Goal: Transaction & Acquisition: Obtain resource

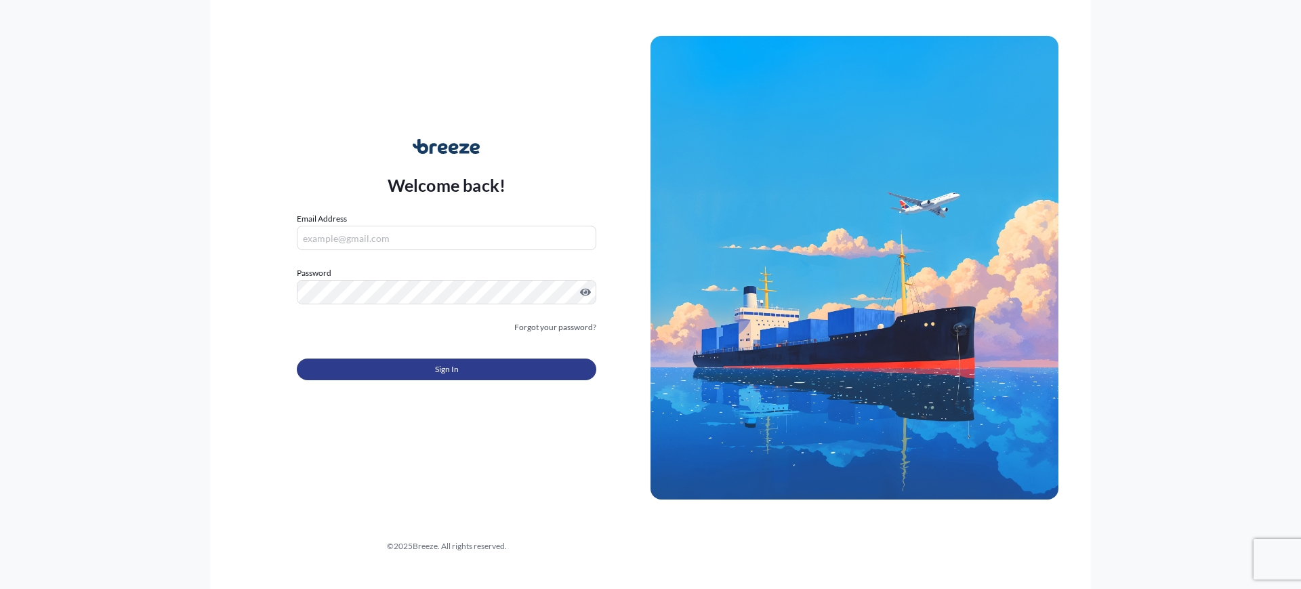
type input "[EMAIL_ADDRESS][DOMAIN_NAME]"
click at [470, 367] on button "Sign In" at bounding box center [446, 369] width 299 height 22
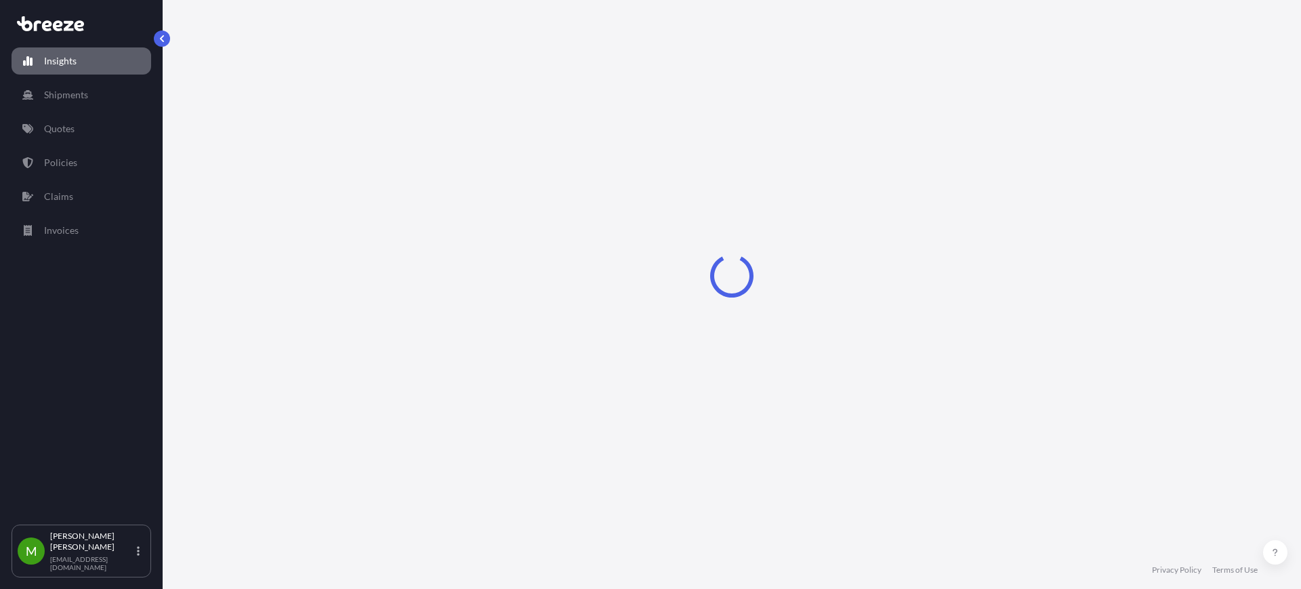
select select "2025"
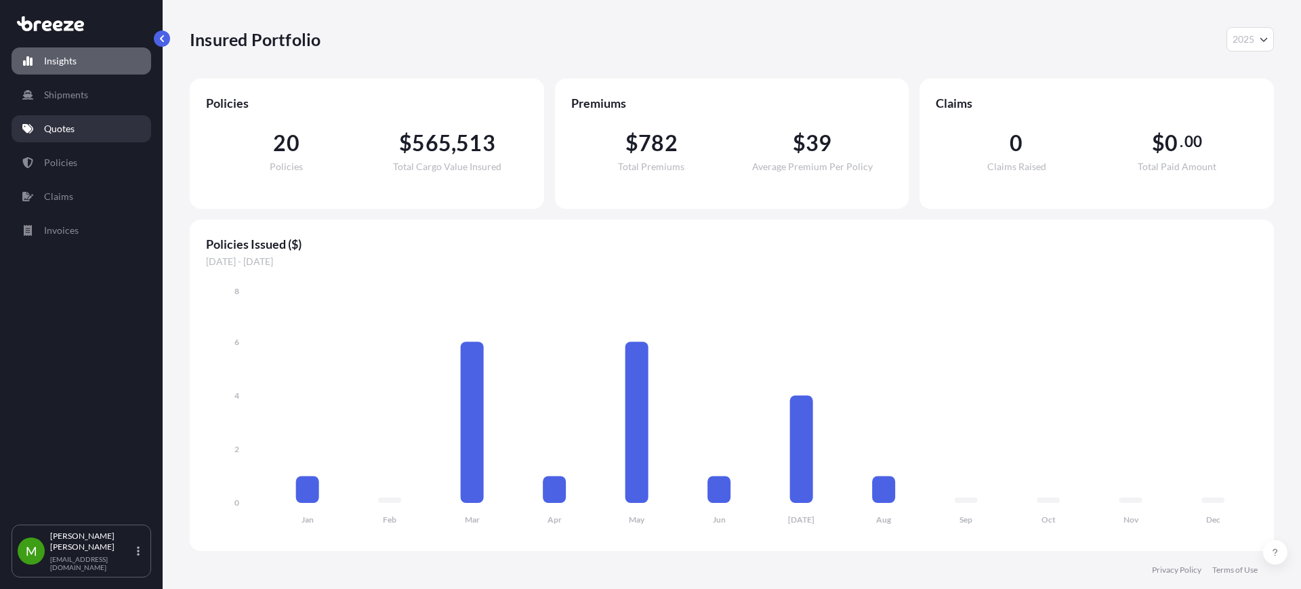
click at [31, 126] on icon at bounding box center [27, 128] width 11 height 9
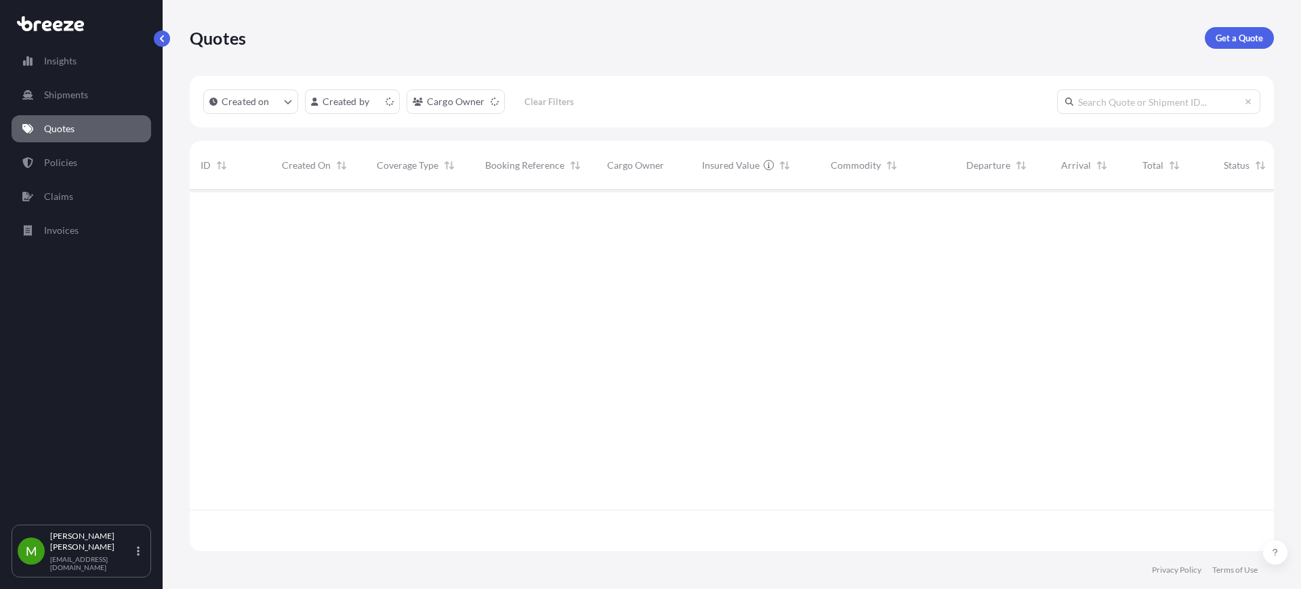
scroll to position [356, 1071]
click at [1251, 40] on p "Get a Quote" at bounding box center [1239, 38] width 47 height 14
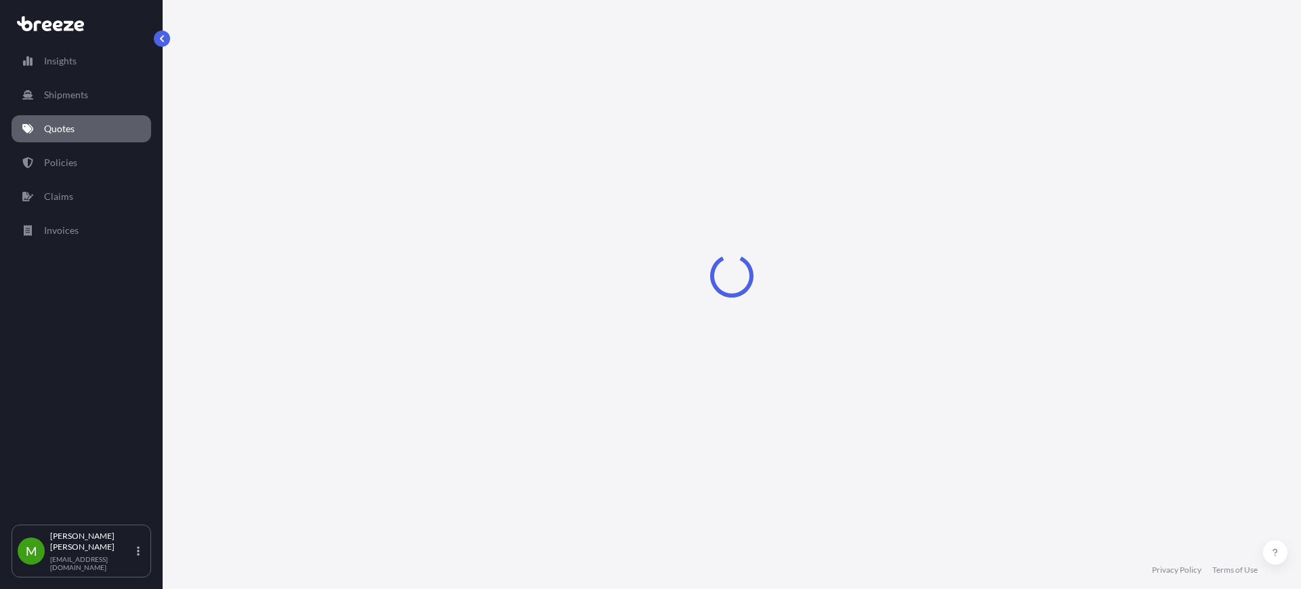
select select "Sea"
select select "1"
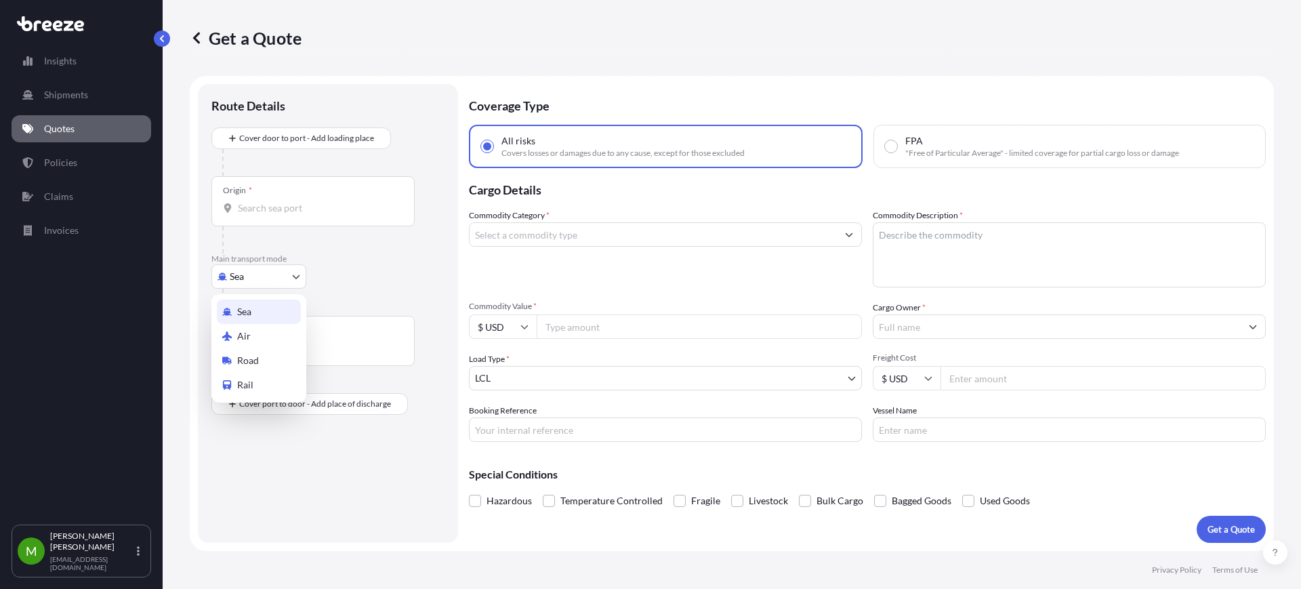
click at [252, 278] on body "Insights Shipments Quotes Policies Claims Invoices M [PERSON_NAME] [EMAIL_ADDRE…" at bounding box center [650, 294] width 1301 height 589
click at [255, 356] on span "Road" at bounding box center [248, 361] width 22 height 14
select select "Road"
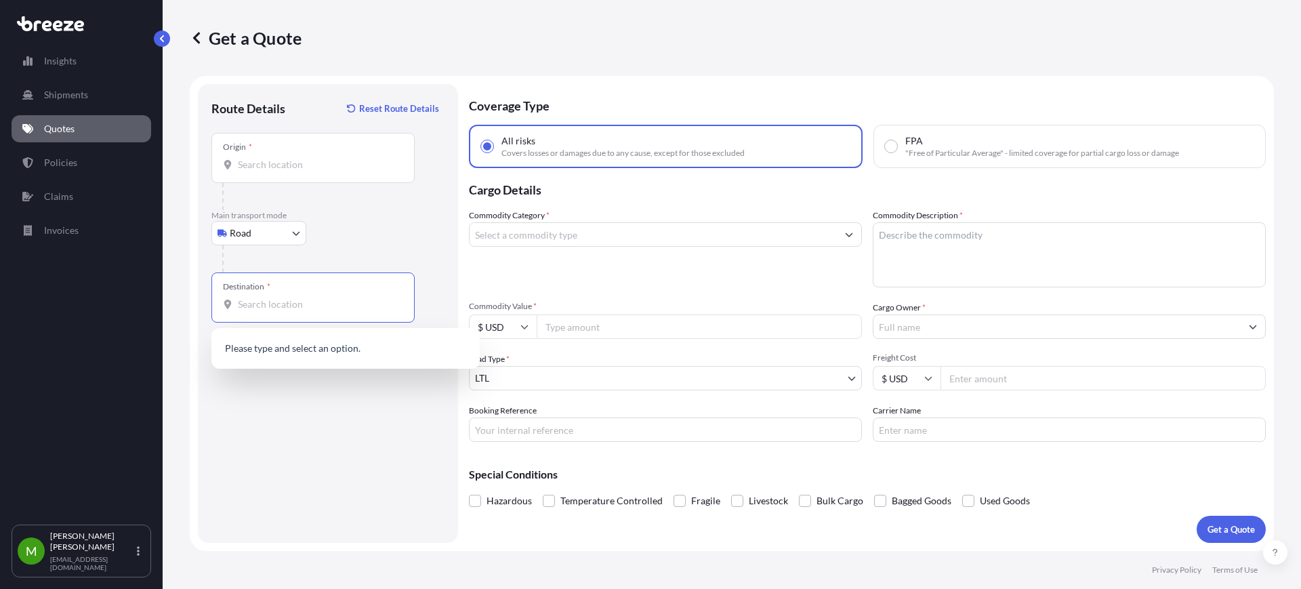
click at [330, 299] on input "Destination *" at bounding box center [318, 304] width 160 height 14
paste input "79927"
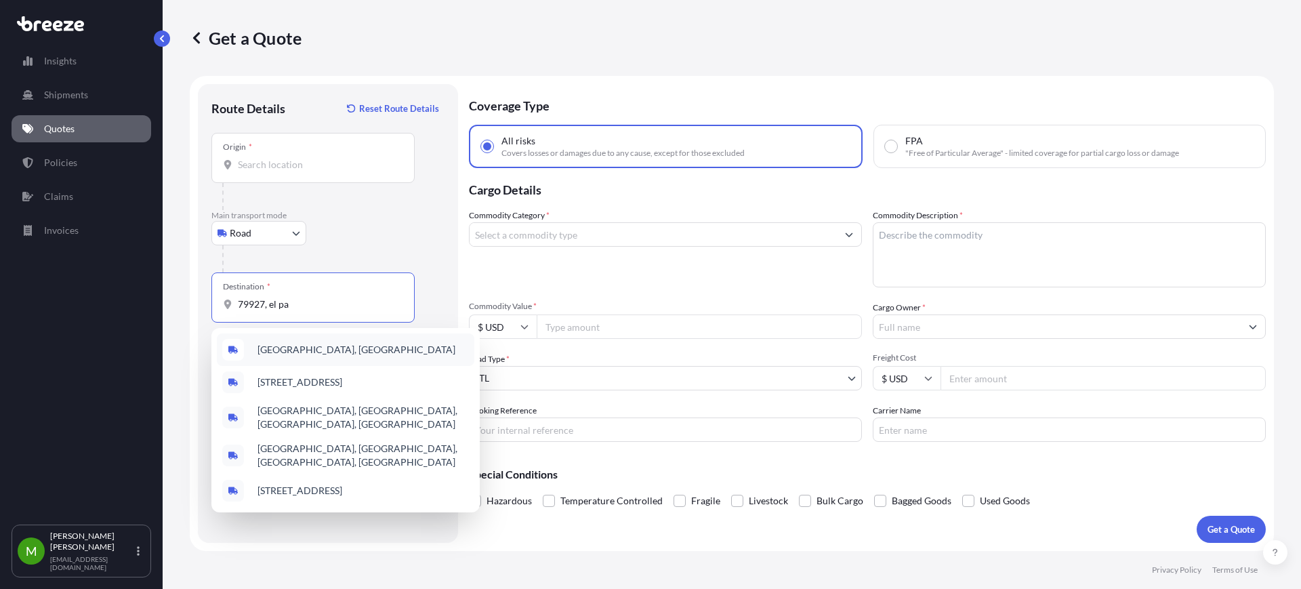
click at [329, 355] on span "[GEOGRAPHIC_DATA], [GEOGRAPHIC_DATA]" at bounding box center [356, 350] width 198 height 14
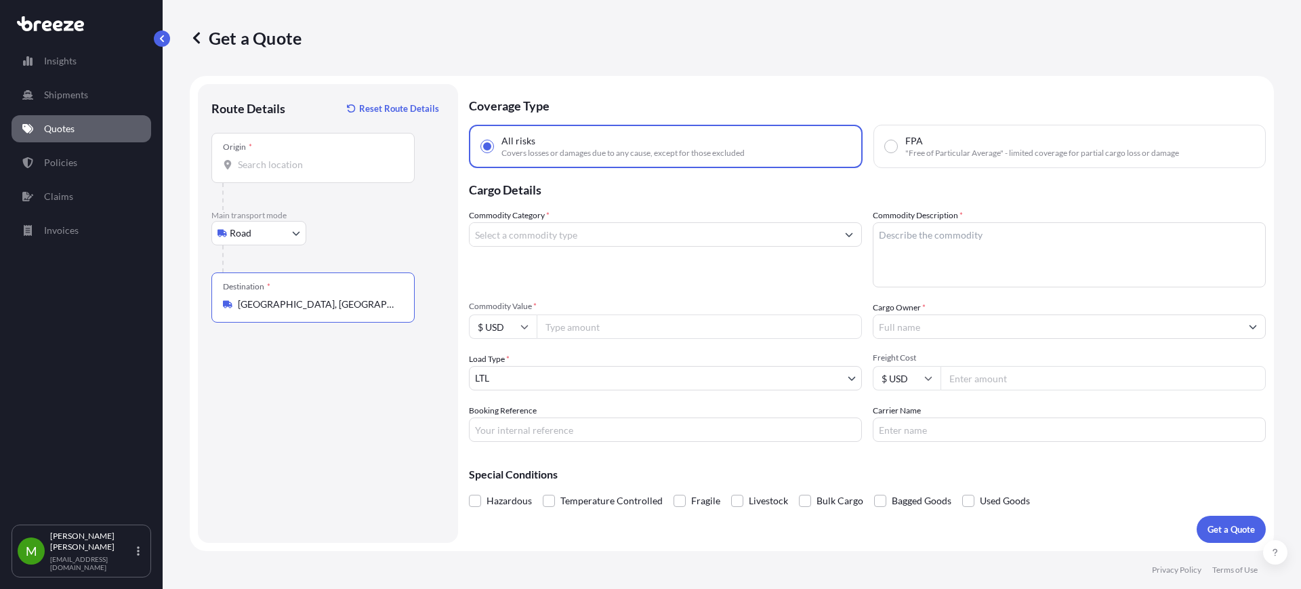
type input "[GEOGRAPHIC_DATA], [GEOGRAPHIC_DATA]"
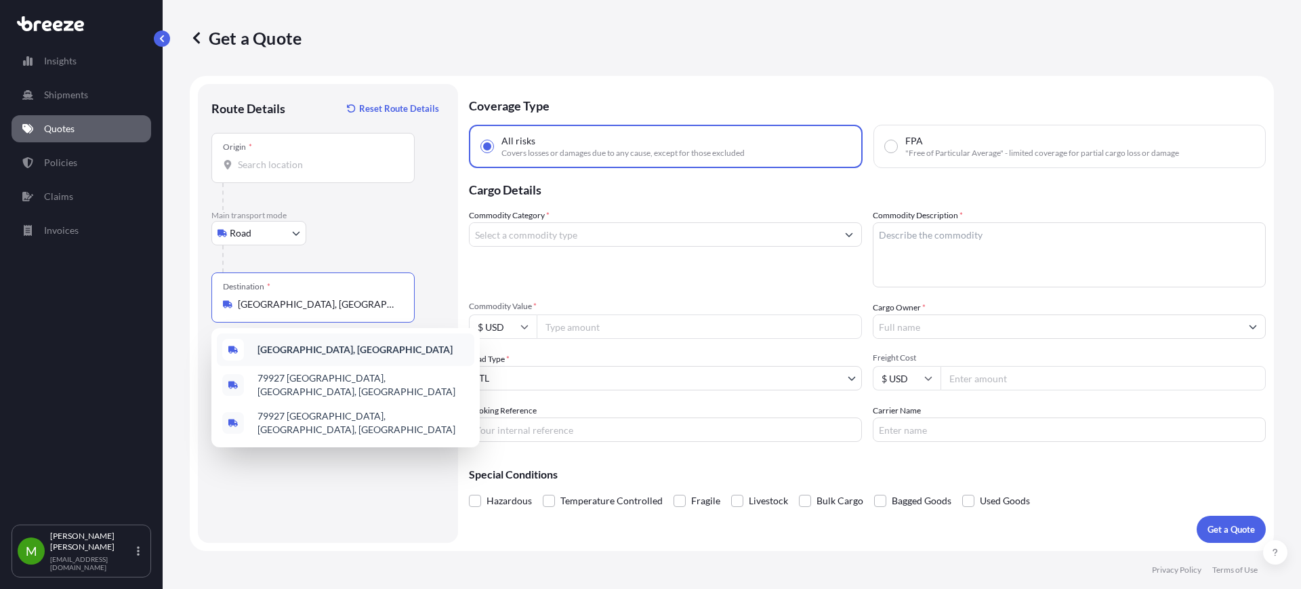
click at [286, 348] on b "[GEOGRAPHIC_DATA], [GEOGRAPHIC_DATA]" at bounding box center [354, 350] width 195 height 12
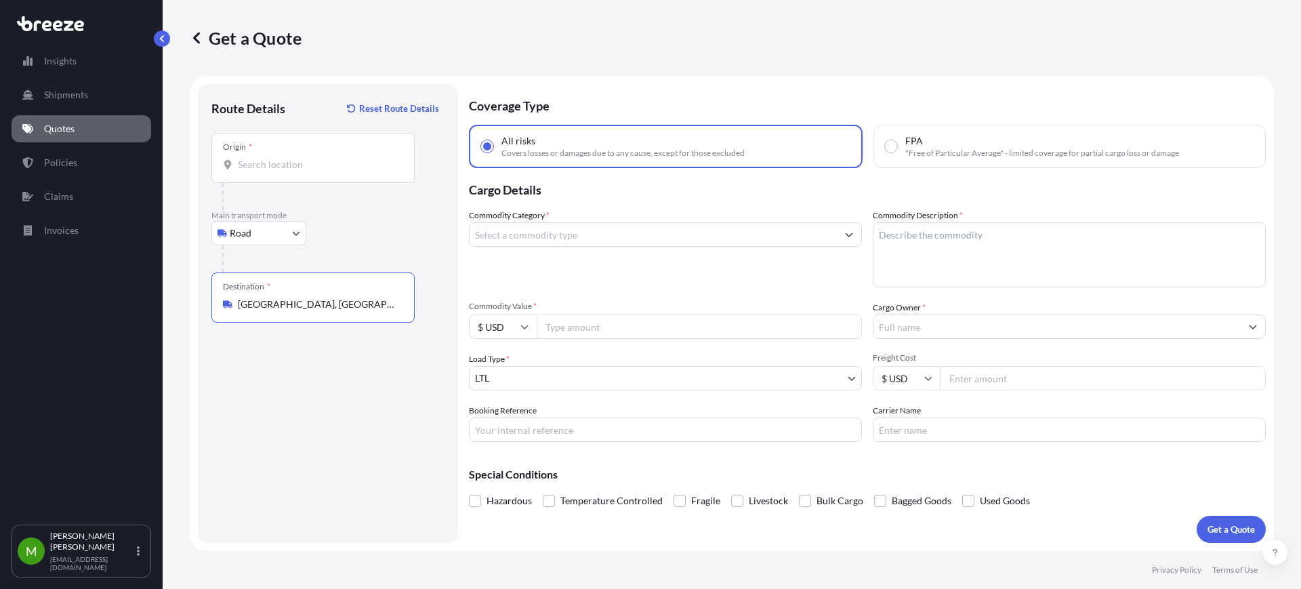
click at [293, 165] on input "Origin *" at bounding box center [318, 165] width 160 height 14
paste input "75189"
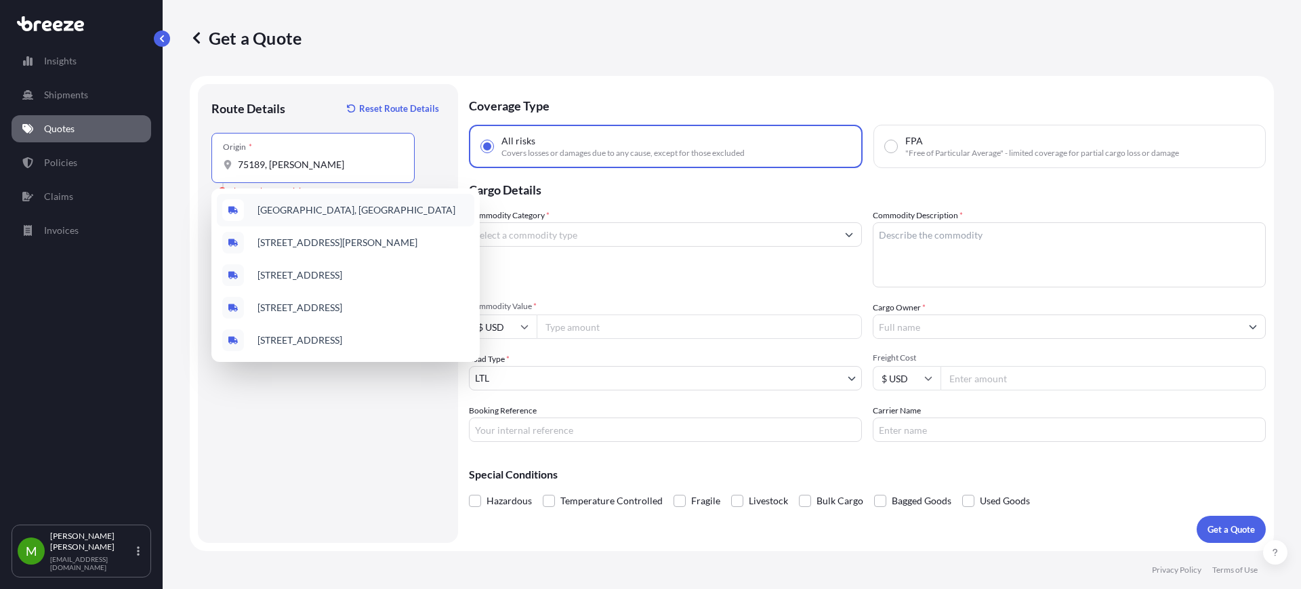
click at [321, 204] on span "[GEOGRAPHIC_DATA], [GEOGRAPHIC_DATA]" at bounding box center [356, 210] width 198 height 14
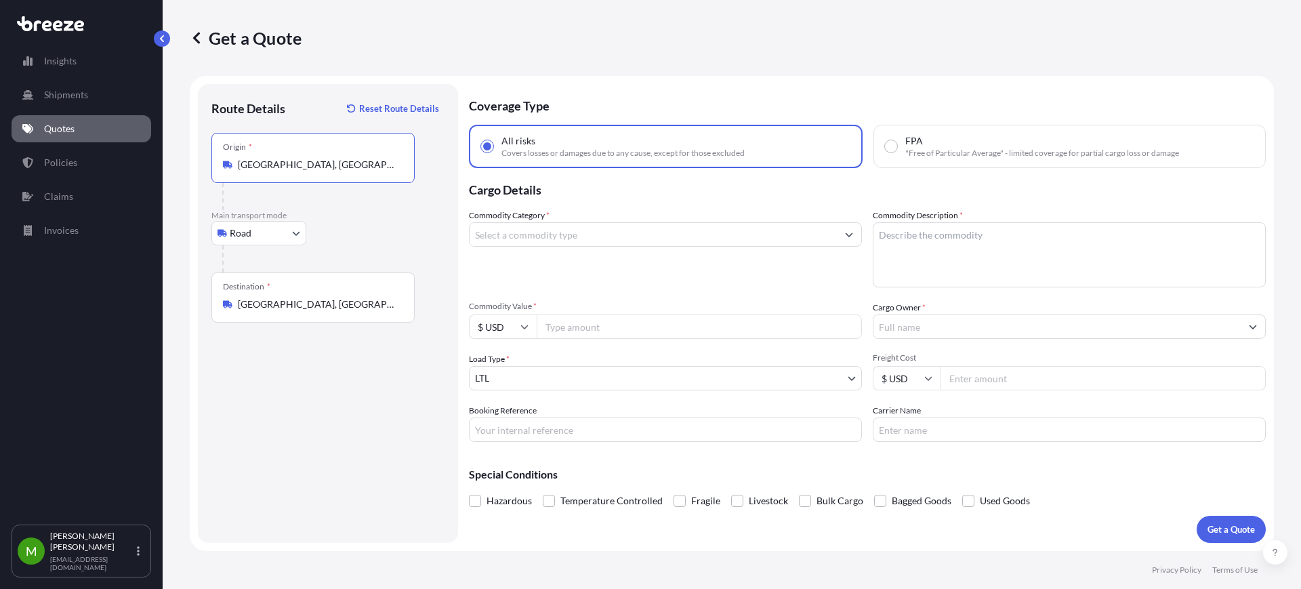
type input "[GEOGRAPHIC_DATA], [GEOGRAPHIC_DATA]"
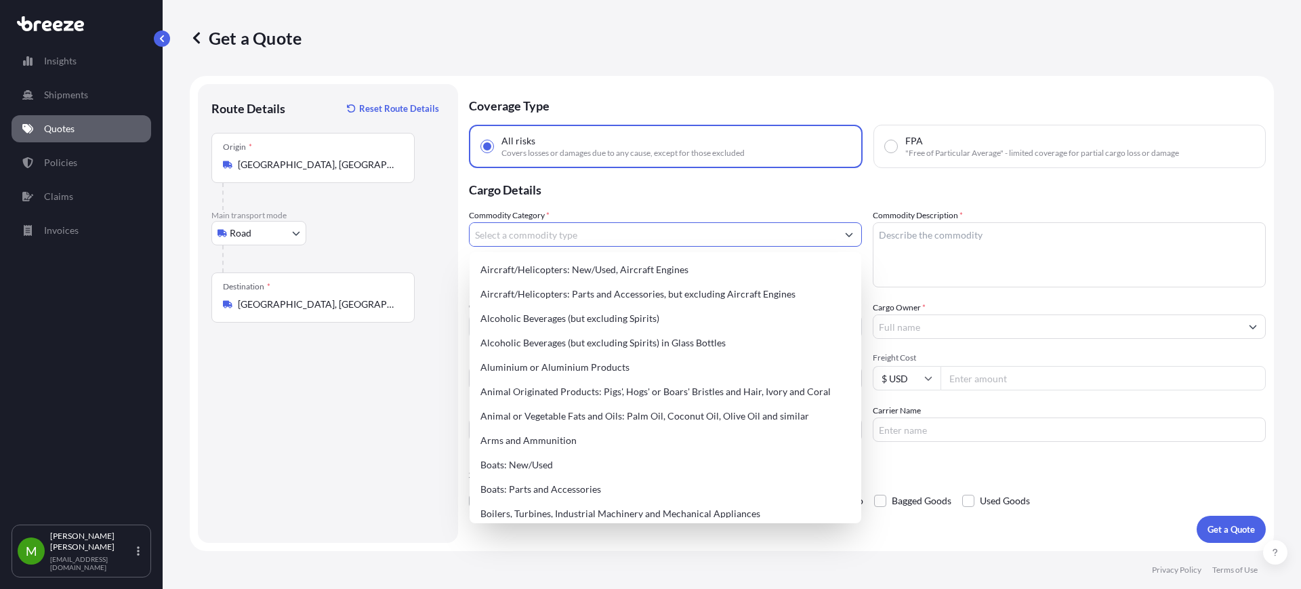
click at [574, 228] on input "Commodity Category *" at bounding box center [653, 234] width 367 height 24
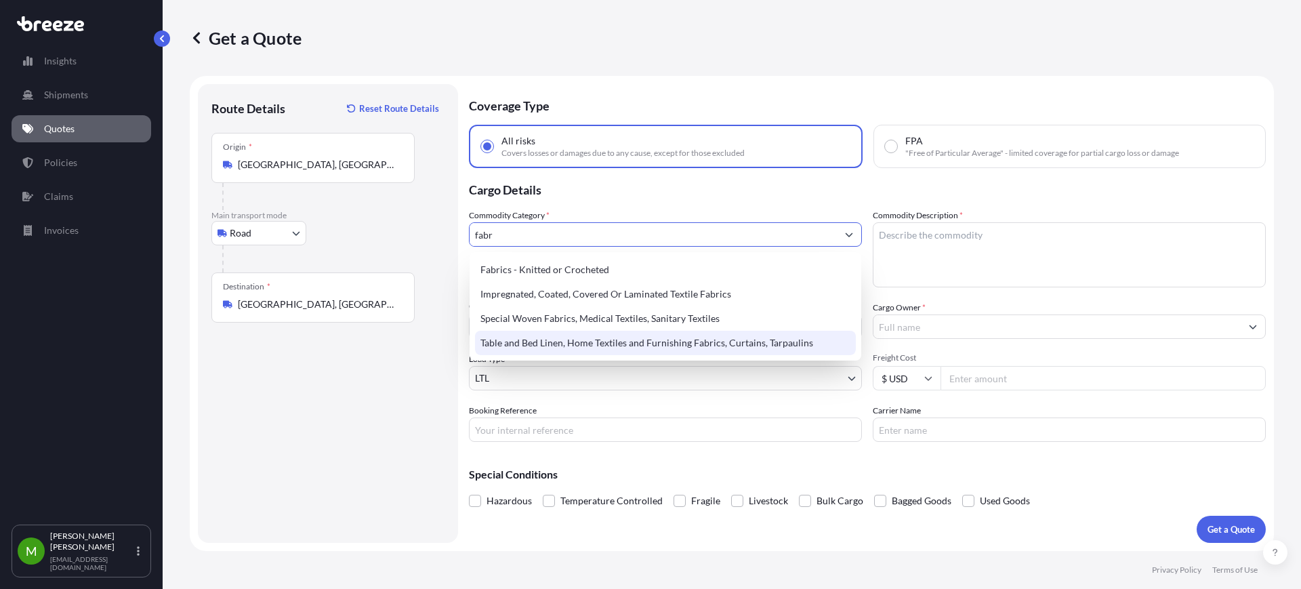
click at [611, 343] on div "Table and Bed Linen, Home Textiles and Furnishing Fabrics, Curtains, Tarpaulins" at bounding box center [665, 343] width 381 height 24
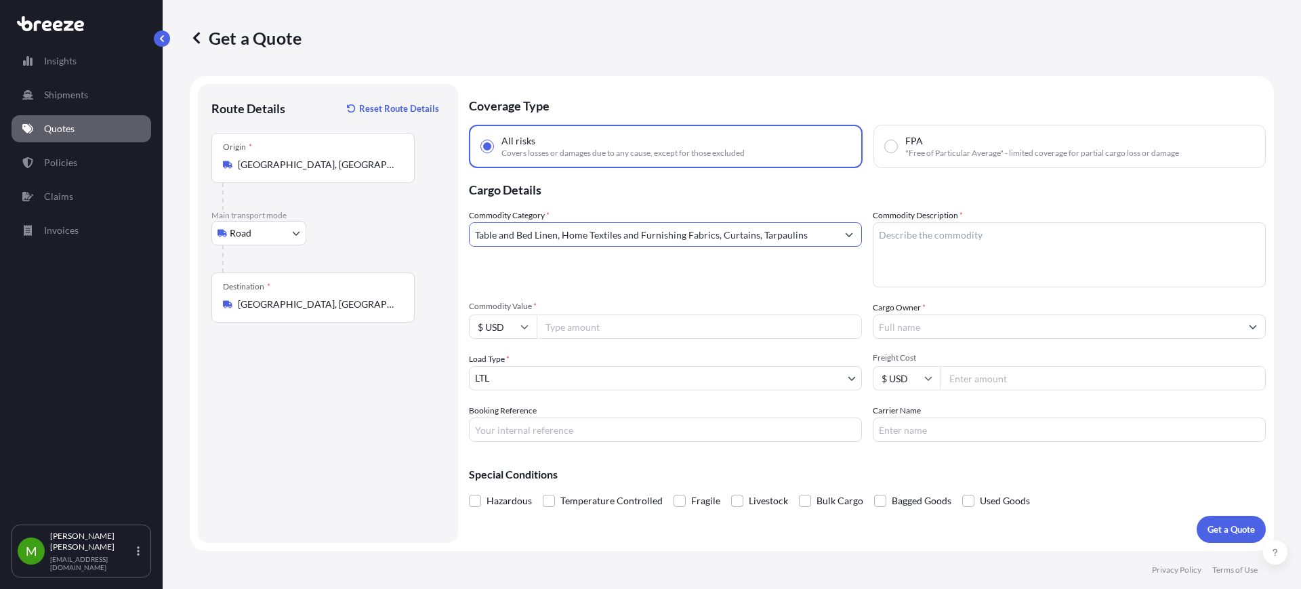
type input "Table and Bed Linen, Home Textiles and Furnishing Fabrics, Curtains, Tarpaulins"
click at [939, 248] on textarea "Commodity Description *" at bounding box center [1069, 254] width 393 height 65
type textarea "t"
type textarea "leather"
click at [565, 334] on input "Commodity Value *" at bounding box center [699, 326] width 325 height 24
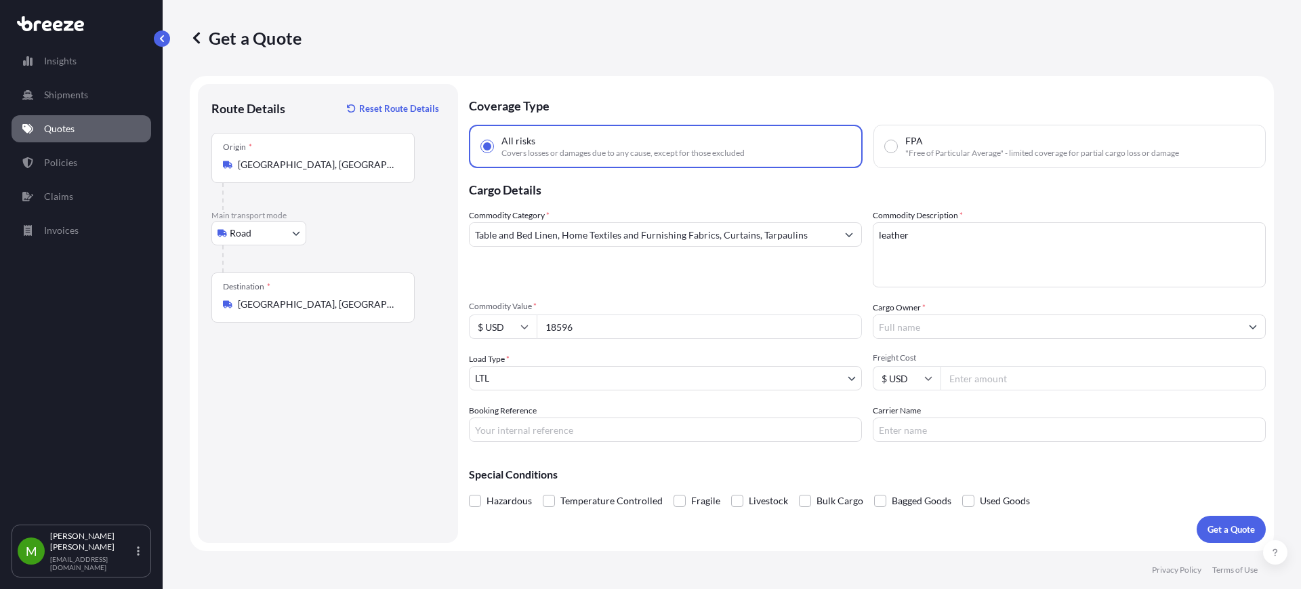
type input "18596"
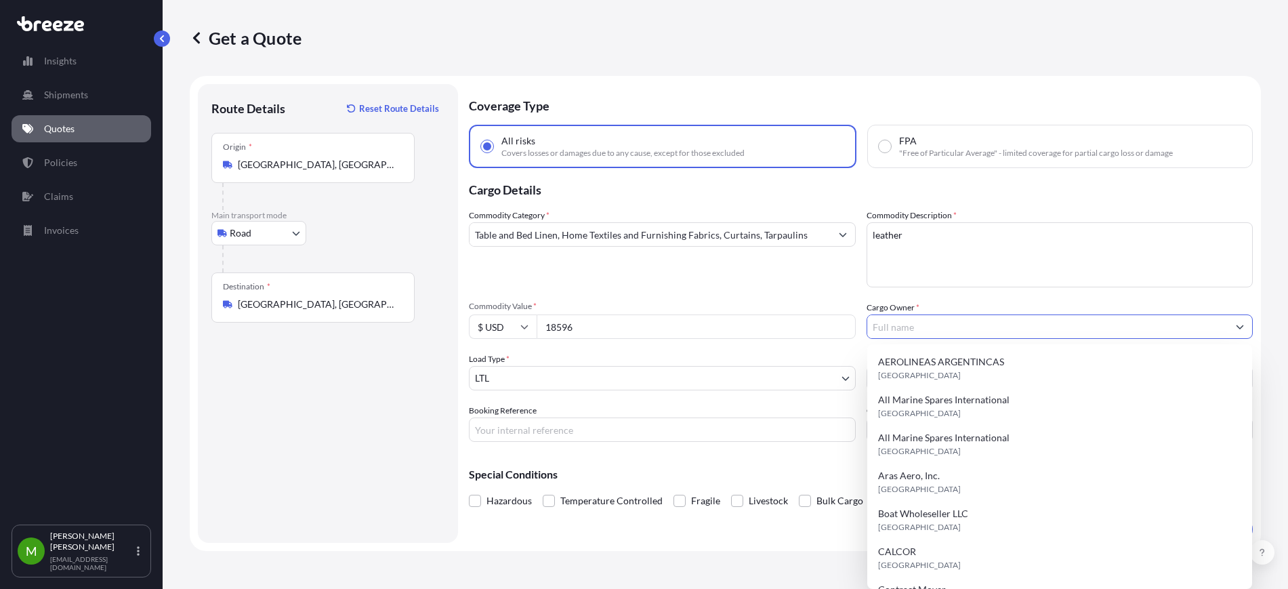
click at [904, 316] on input "Cargo Owner *" at bounding box center [1047, 326] width 361 height 24
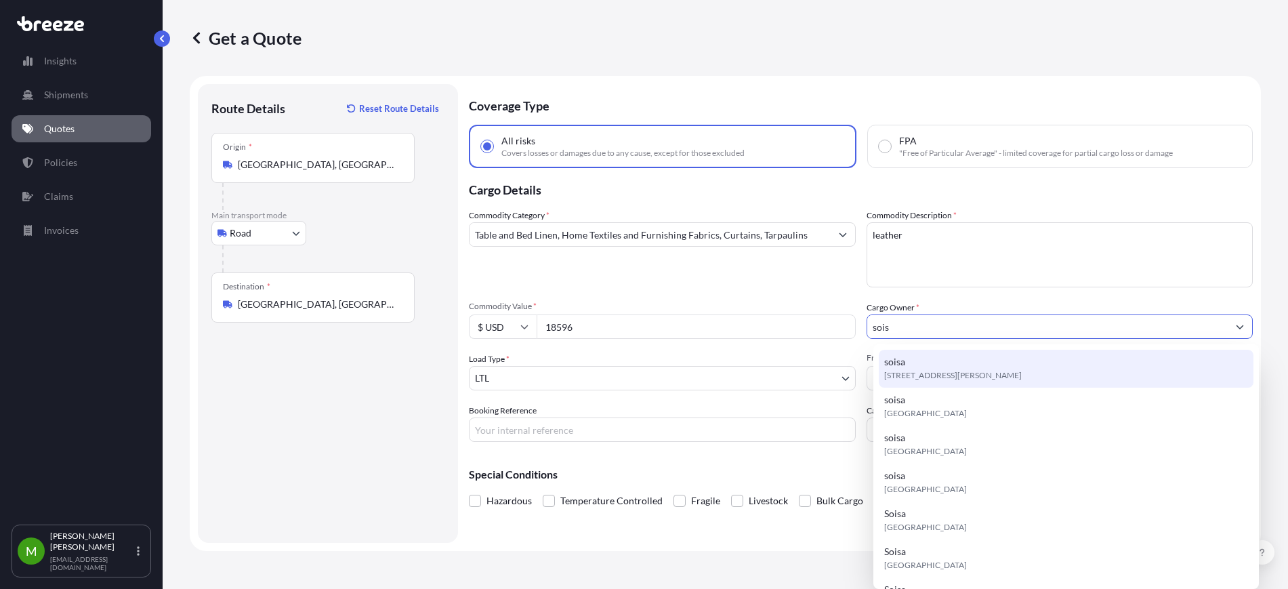
click at [961, 375] on span "[STREET_ADDRESS][PERSON_NAME]" at bounding box center [953, 376] width 138 height 14
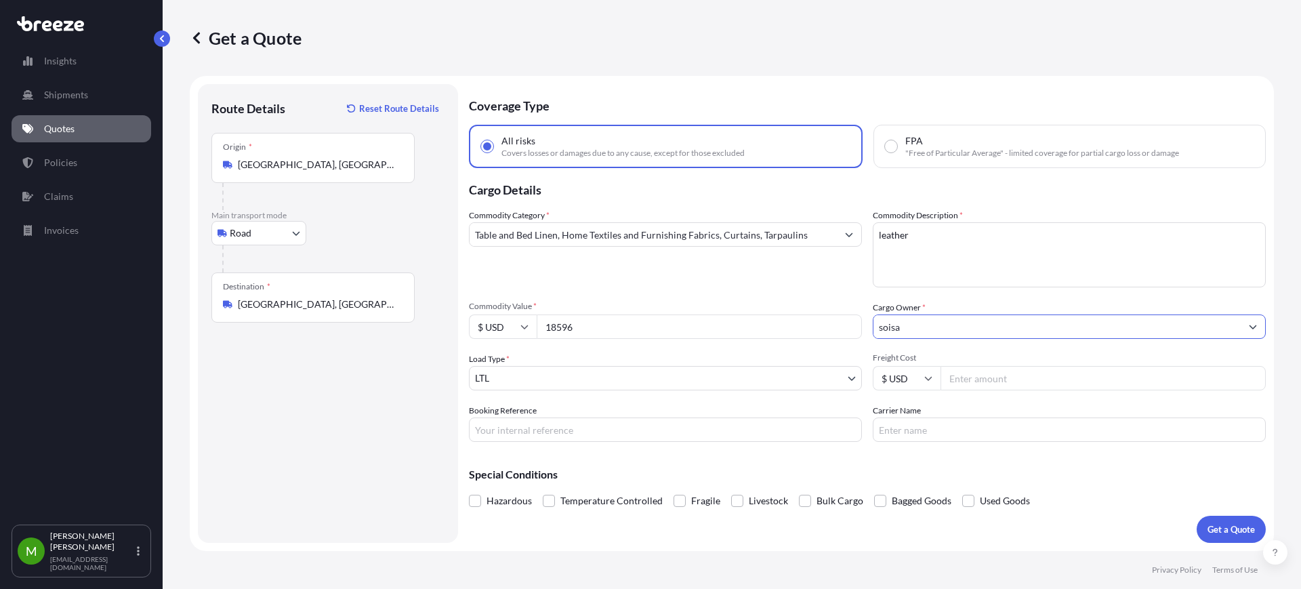
type input "soisa"
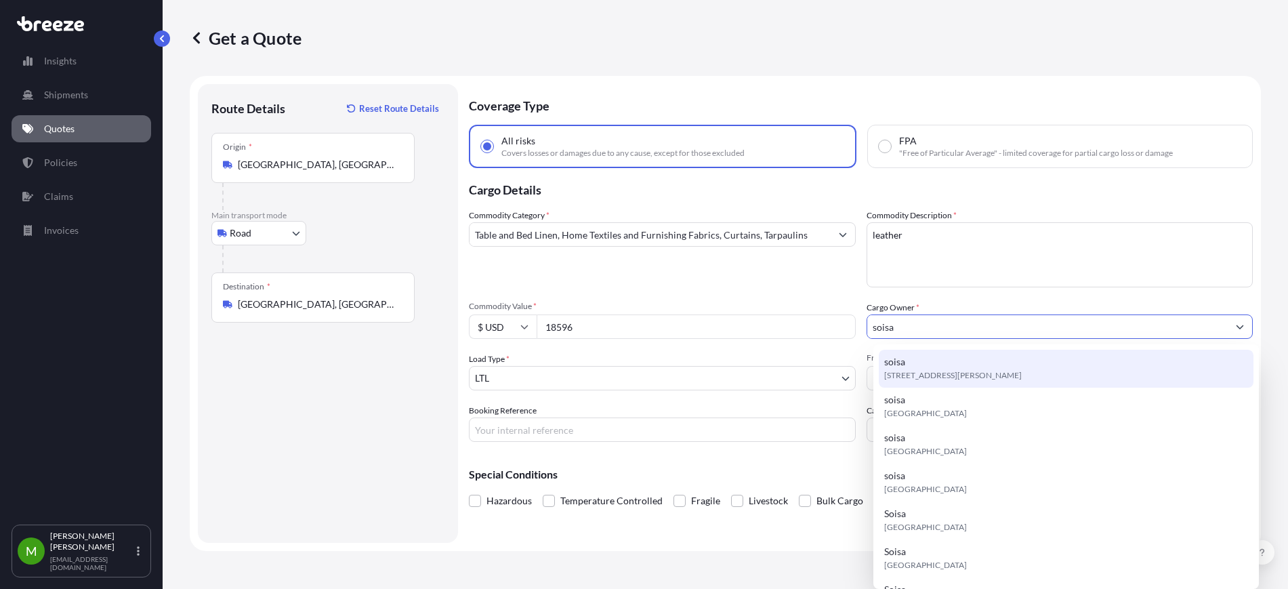
click at [932, 369] on span "[STREET_ADDRESS][PERSON_NAME]" at bounding box center [953, 376] width 138 height 14
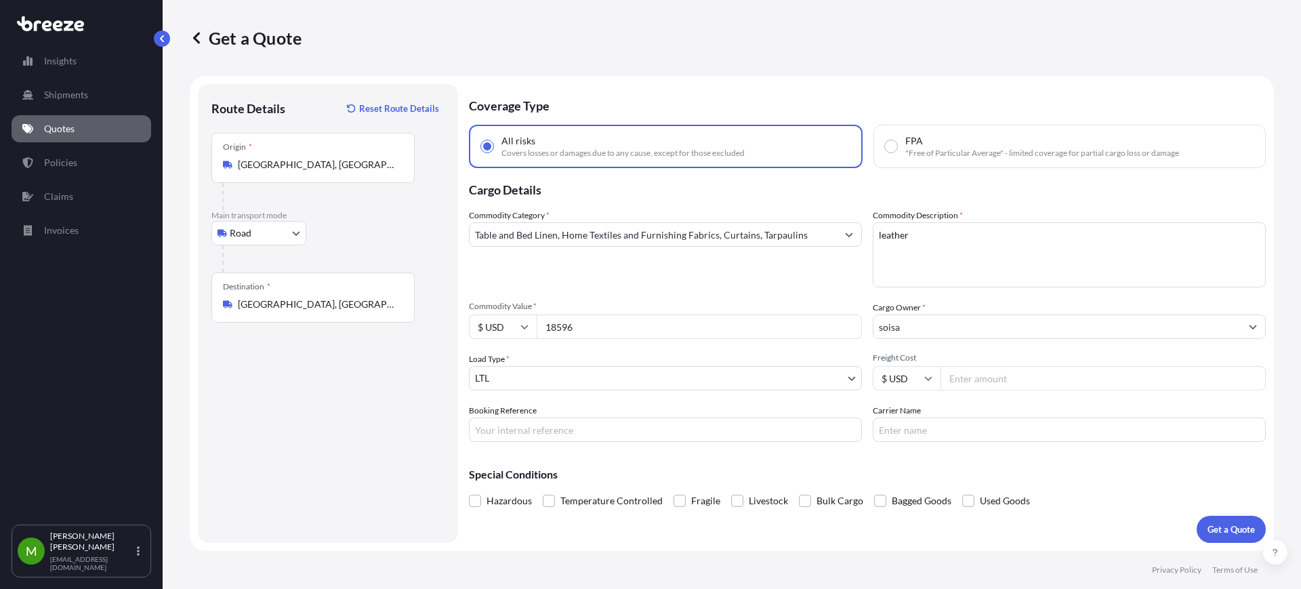
click at [983, 381] on input "Freight Cost" at bounding box center [1102, 378] width 325 height 24
type input "1260"
click at [601, 438] on input "Booking Reference" at bounding box center [665, 429] width 393 height 24
paste input "QUOTE #1679 PO 36919 + 36922 + 37050 + 37053"
type input "QUOTE #1679 PO 36919 + 36922 + 37050 + 37053"
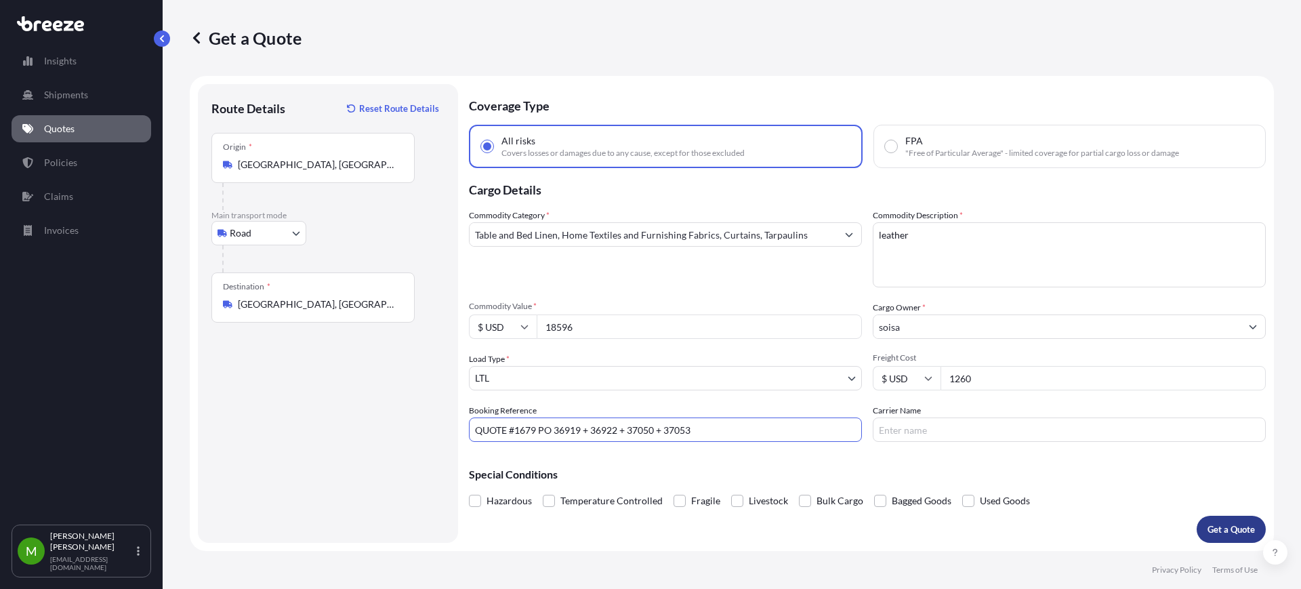
click at [1238, 535] on p "Get a Quote" at bounding box center [1230, 529] width 47 height 14
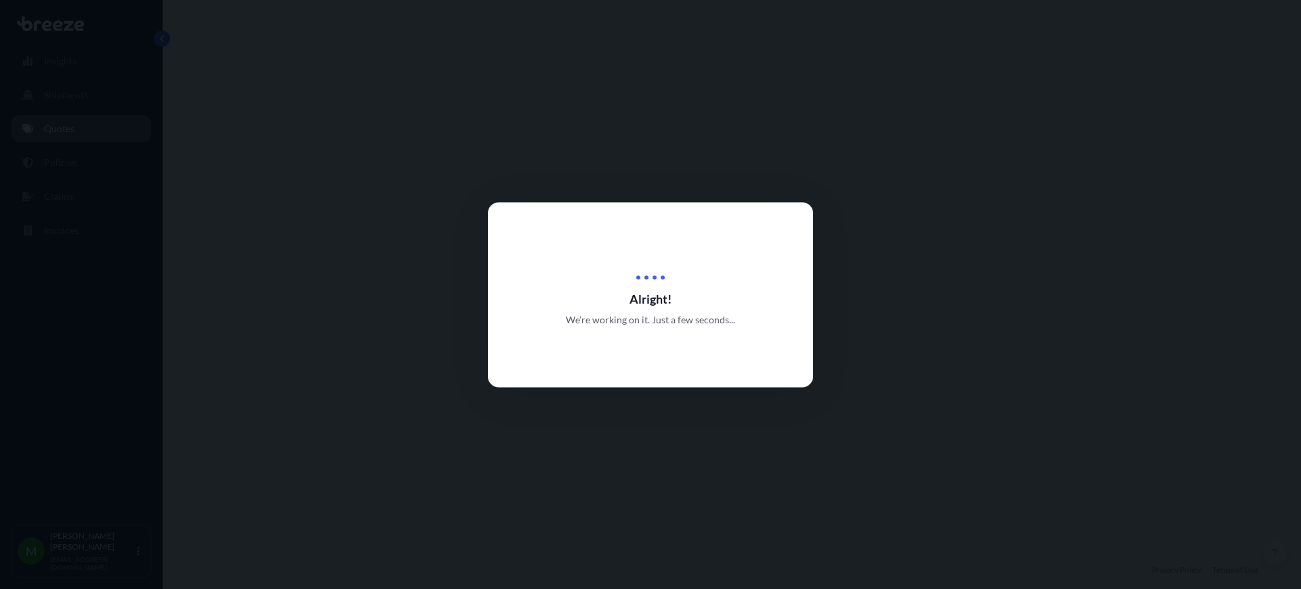
select select "Road"
select select "1"
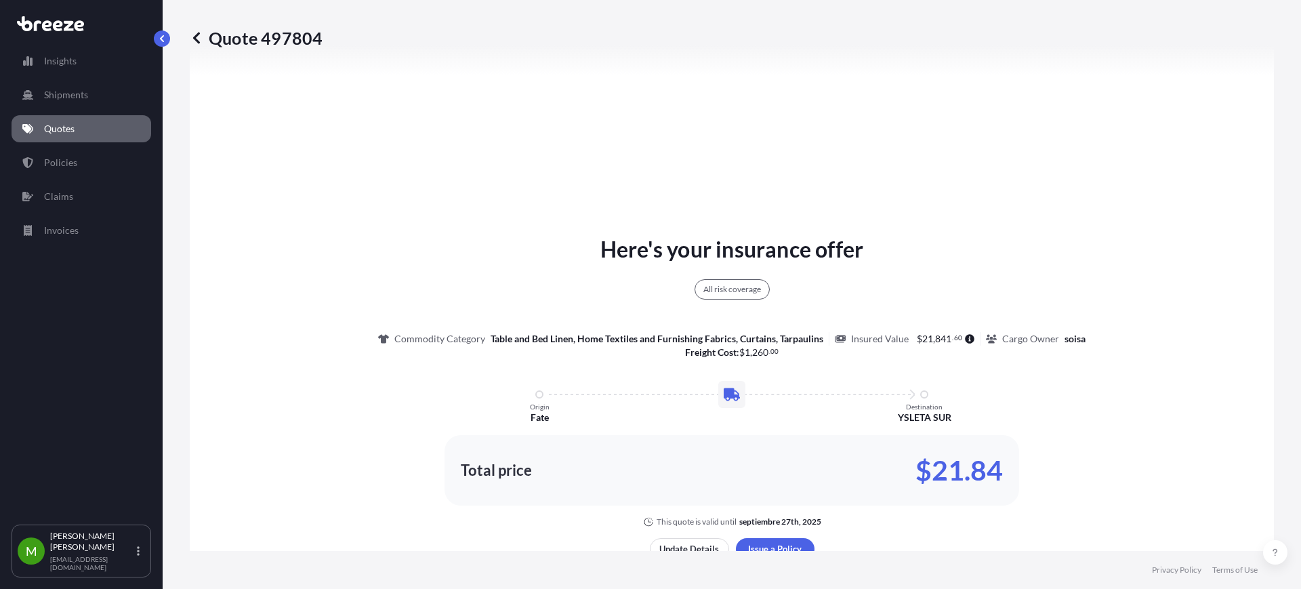
scroll to position [661, 0]
